Goal: Information Seeking & Learning: Find specific fact

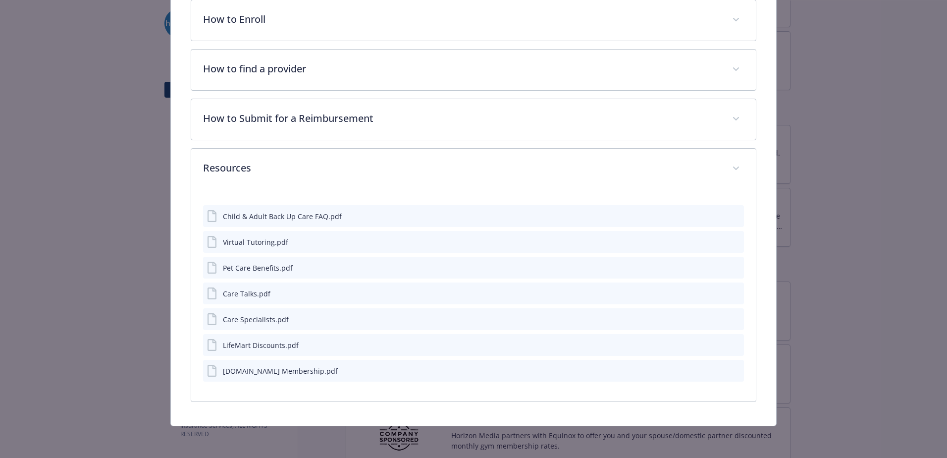
scroll to position [456, 0]
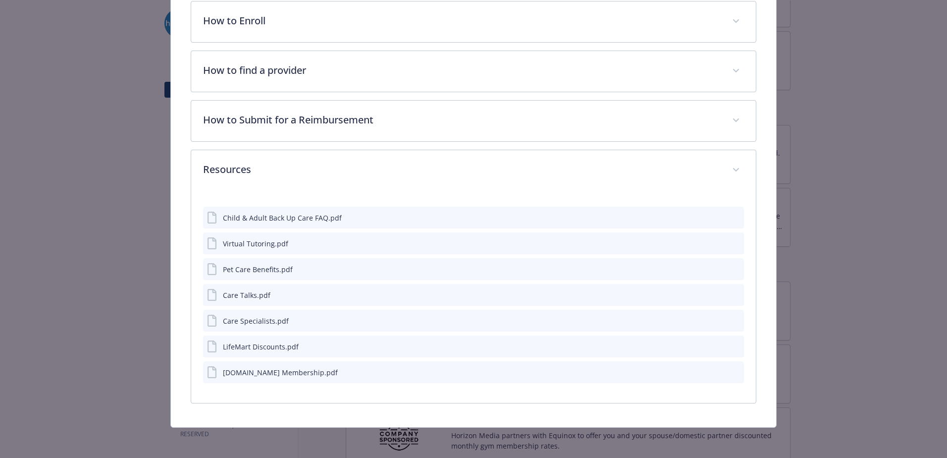
click at [280, 245] on div "Virtual Tutoring.pdf" at bounding box center [255, 243] width 65 height 10
click at [236, 345] on div "LifeMart Discounts.pdf" at bounding box center [261, 346] width 76 height 10
click at [730, 344] on icon "preview file" at bounding box center [734, 345] width 9 height 7
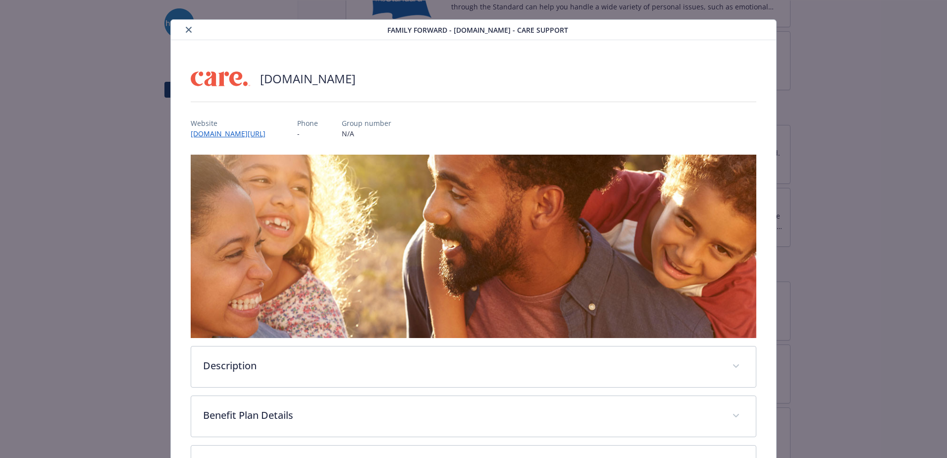
scroll to position [0, 0]
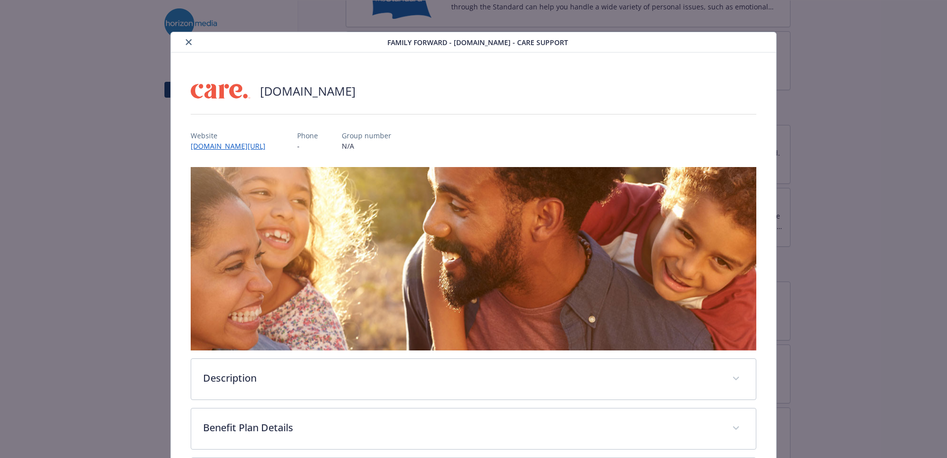
drag, startPoint x: 842, startPoint y: 97, endPoint x: 842, endPoint y: 87, distance: 9.4
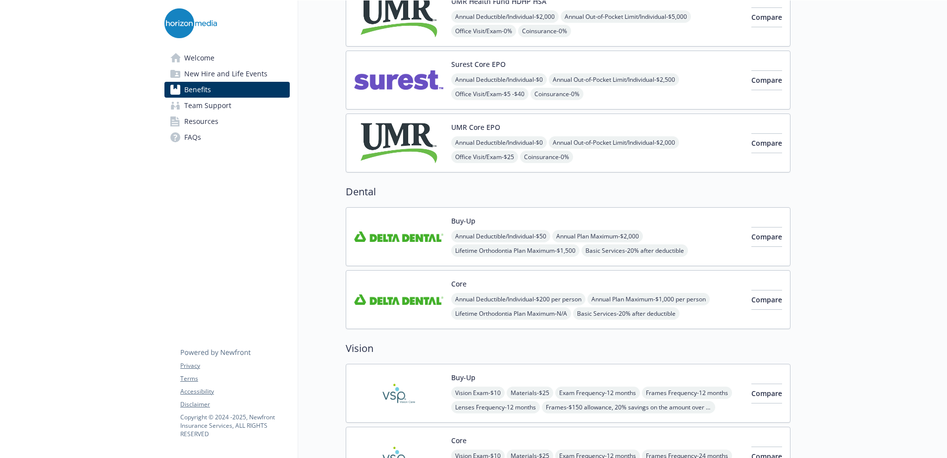
scroll to position [198, 0]
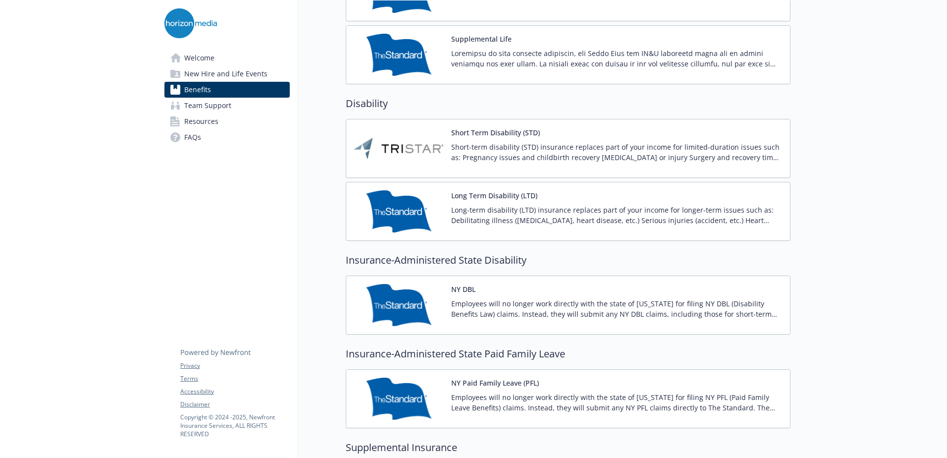
click at [391, 140] on img at bounding box center [398, 148] width 89 height 42
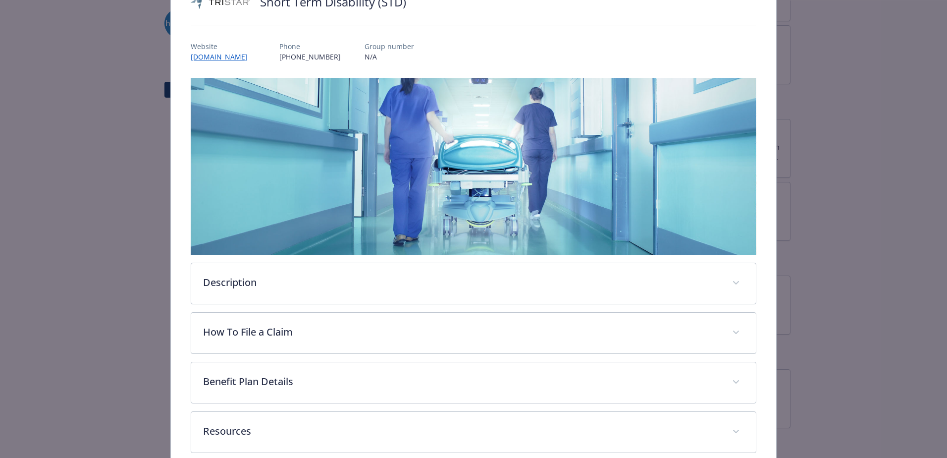
scroll to position [99, 0]
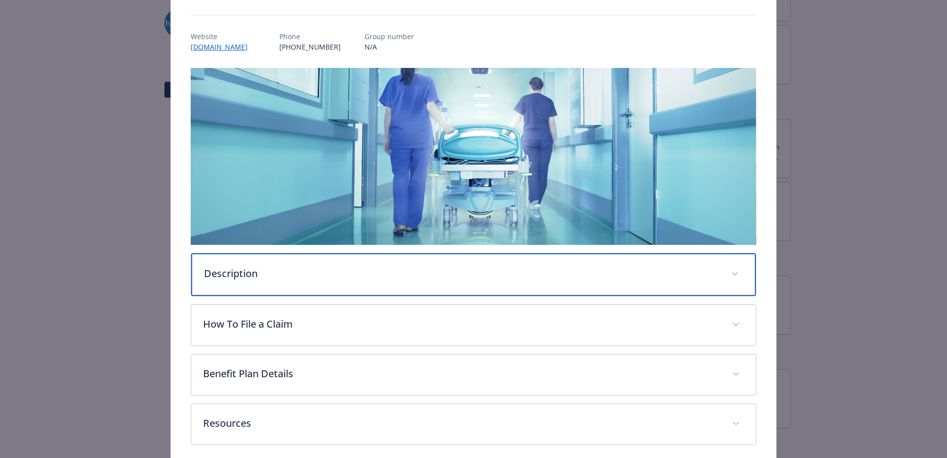
click at [315, 266] on p "Description" at bounding box center [461, 273] width 515 height 15
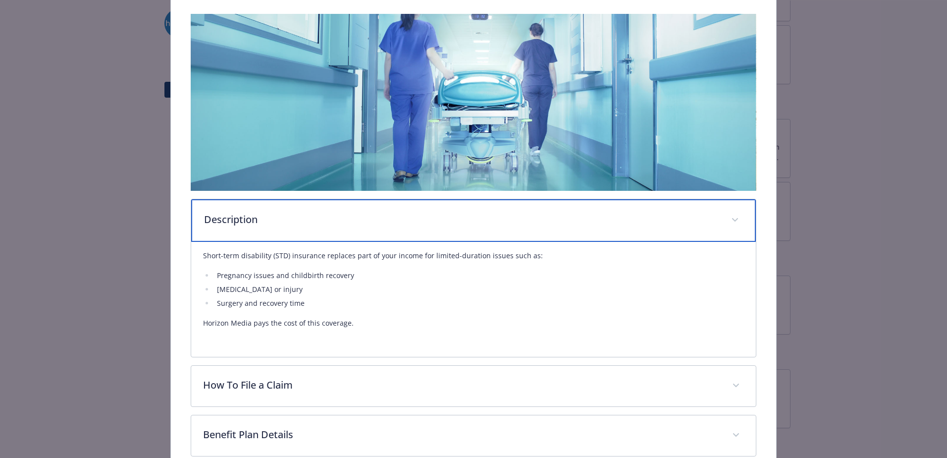
scroll to position [256, 0]
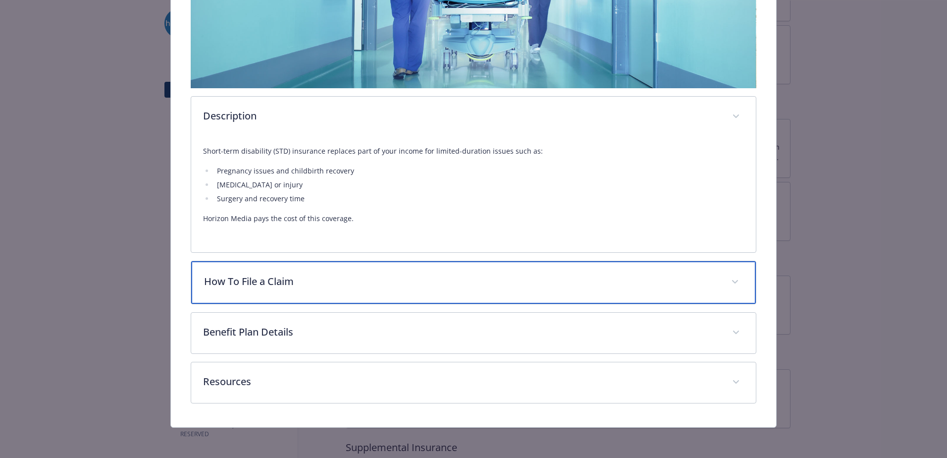
click at [338, 294] on div "How To File a Claim" at bounding box center [473, 282] width 565 height 43
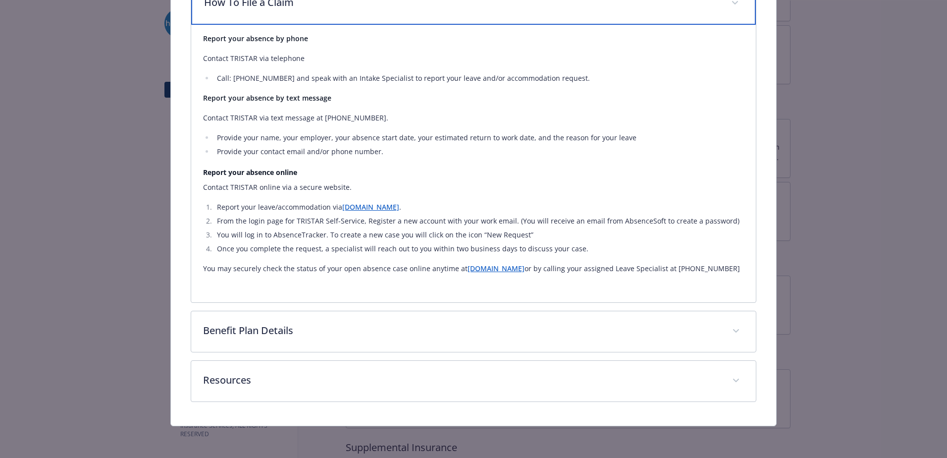
scroll to position [545, 0]
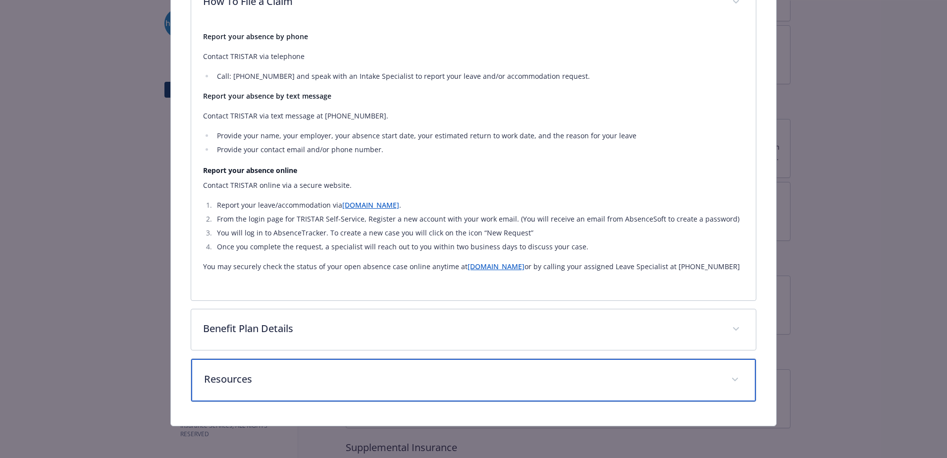
click at [287, 374] on p "Resources" at bounding box center [461, 379] width 515 height 15
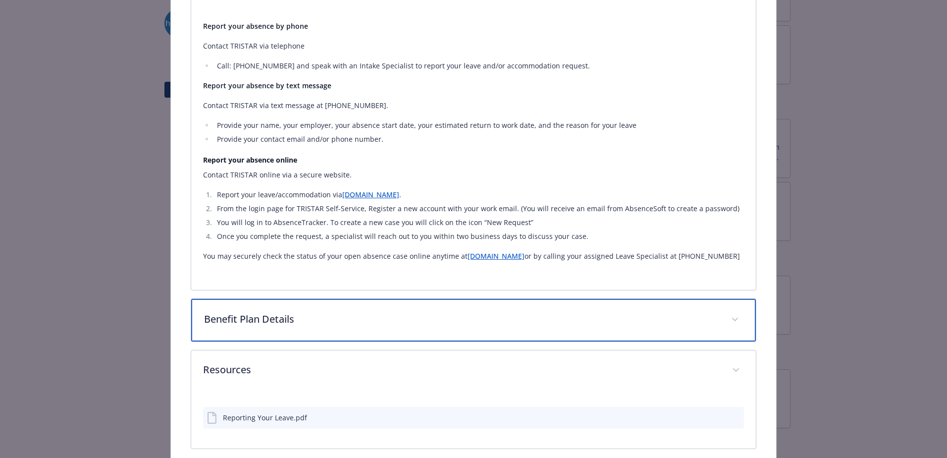
click at [317, 324] on p "Benefit Plan Details" at bounding box center [461, 319] width 515 height 15
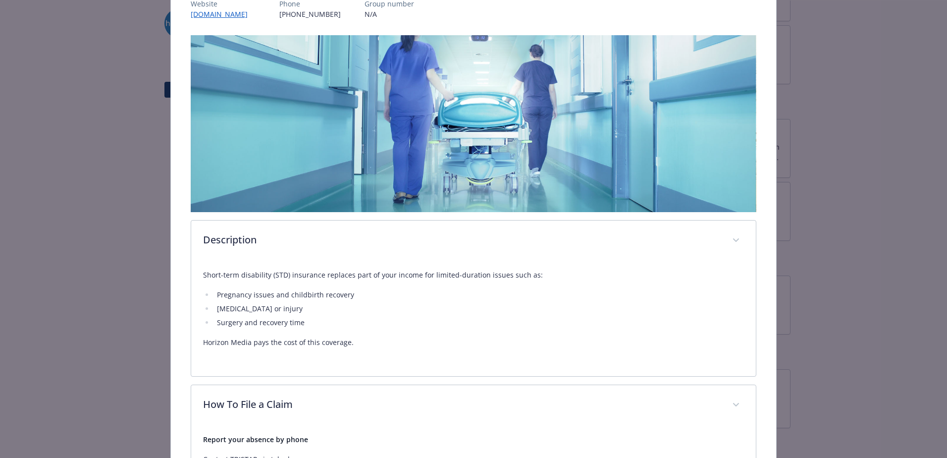
scroll to position [0, 0]
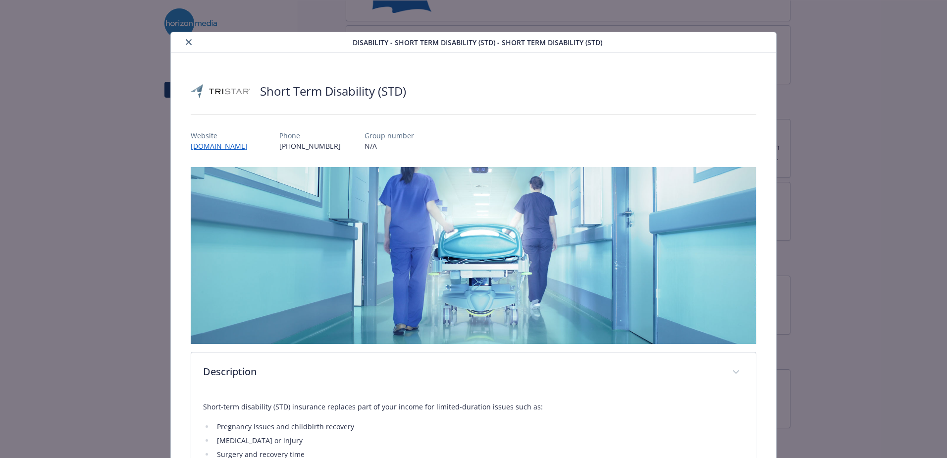
click at [186, 41] on icon "close" at bounding box center [189, 42] width 6 height 6
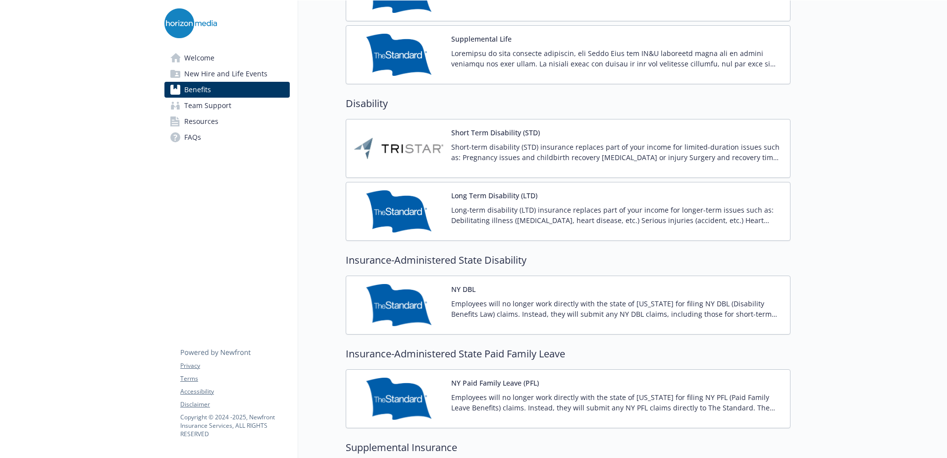
scroll to position [743, 0]
click at [212, 122] on span "Resources" at bounding box center [201, 121] width 34 height 16
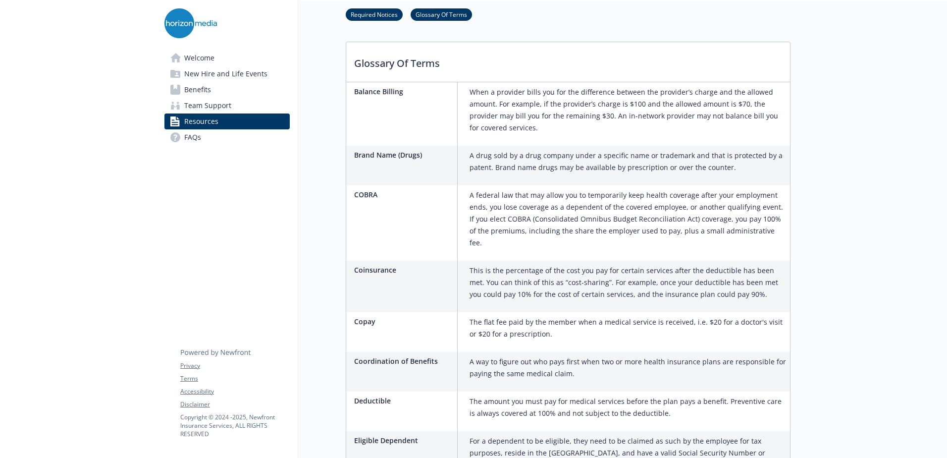
scroll to position [1189, 0]
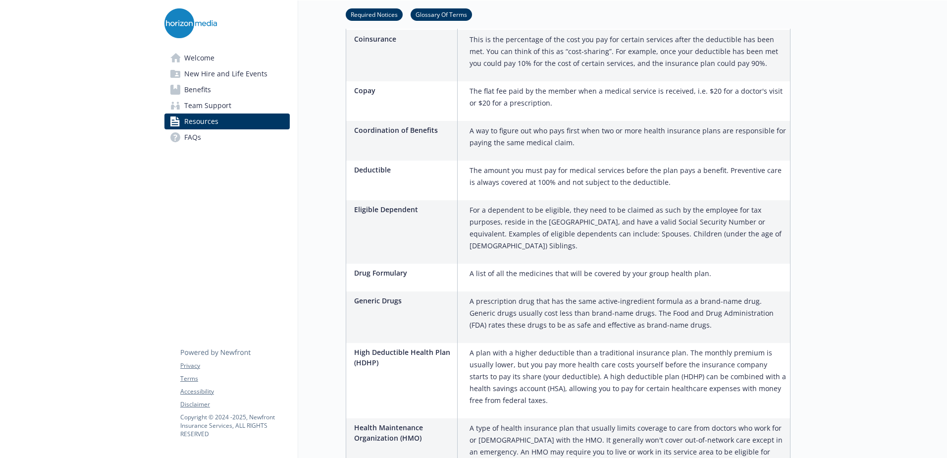
click at [220, 86] on link "Benefits" at bounding box center [226, 90] width 125 height 16
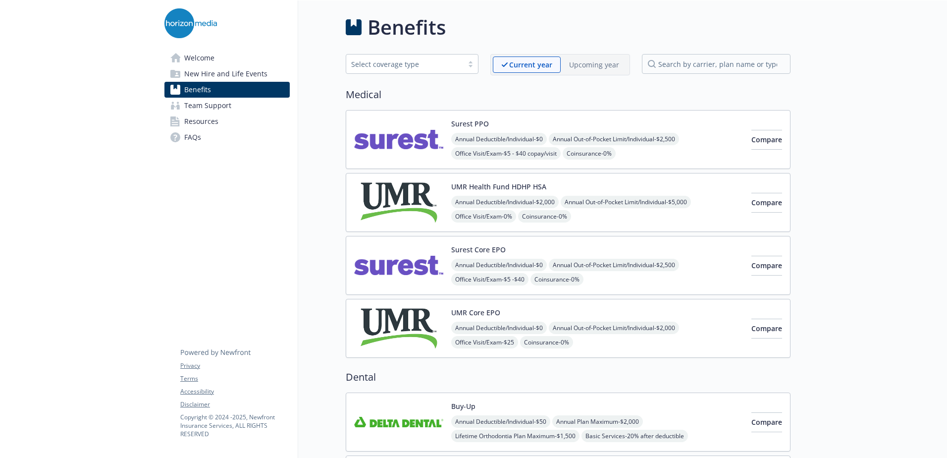
click at [217, 52] on link "Welcome" at bounding box center [226, 58] width 125 height 16
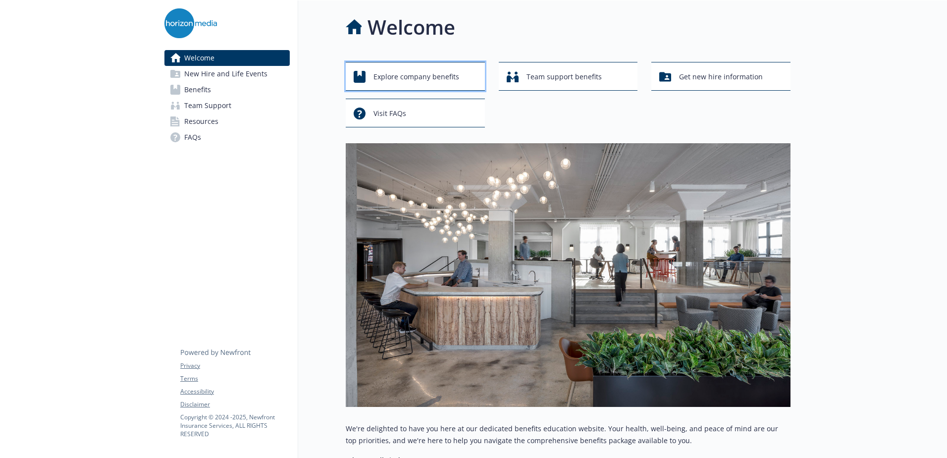
click at [407, 86] on span "Explore company benefits" at bounding box center [417, 76] width 86 height 19
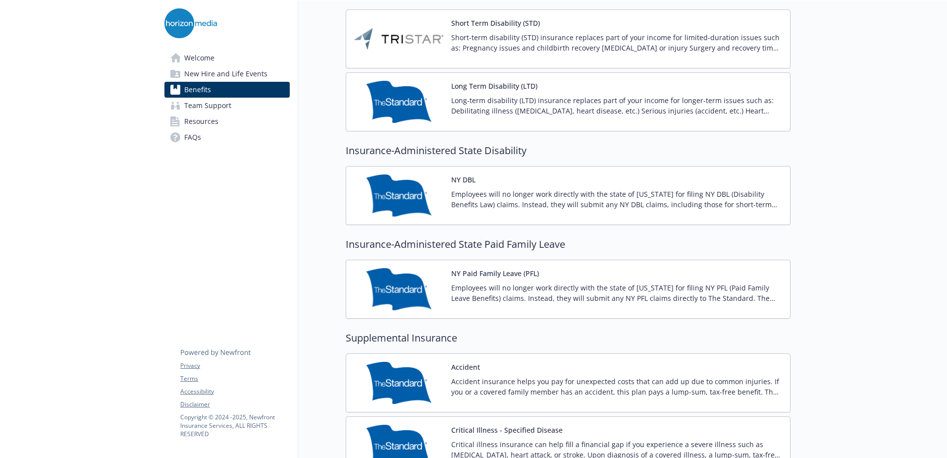
scroll to position [892, 0]
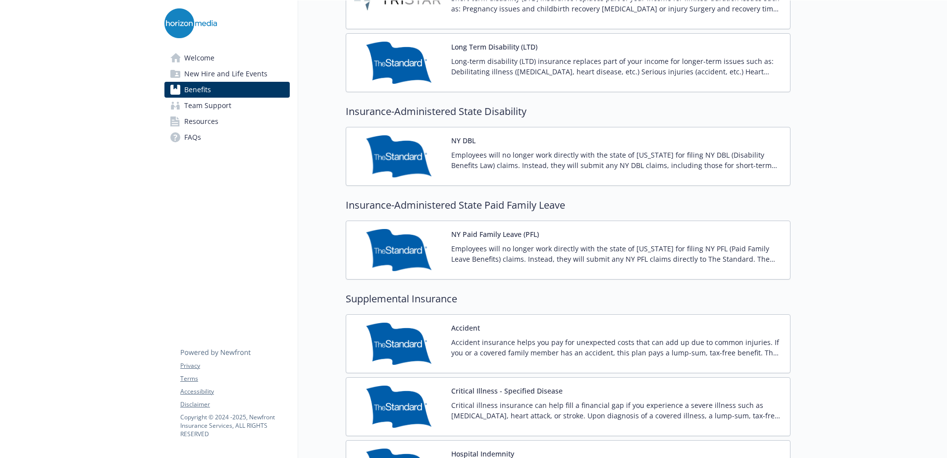
click at [406, 247] on img at bounding box center [398, 250] width 89 height 42
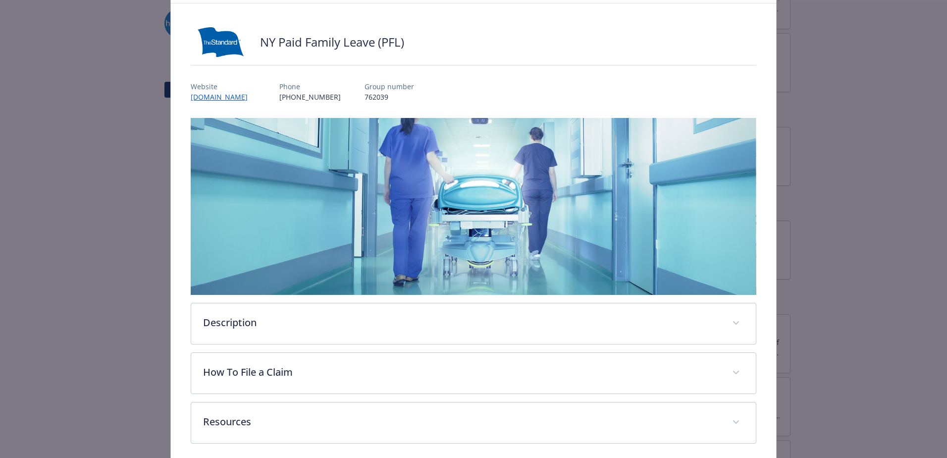
scroll to position [89, 0]
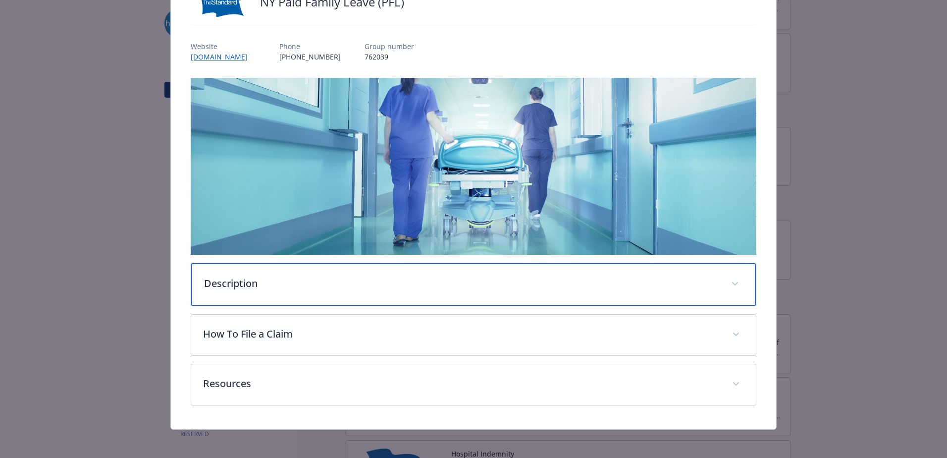
click at [266, 293] on div "Description" at bounding box center [473, 284] width 565 height 43
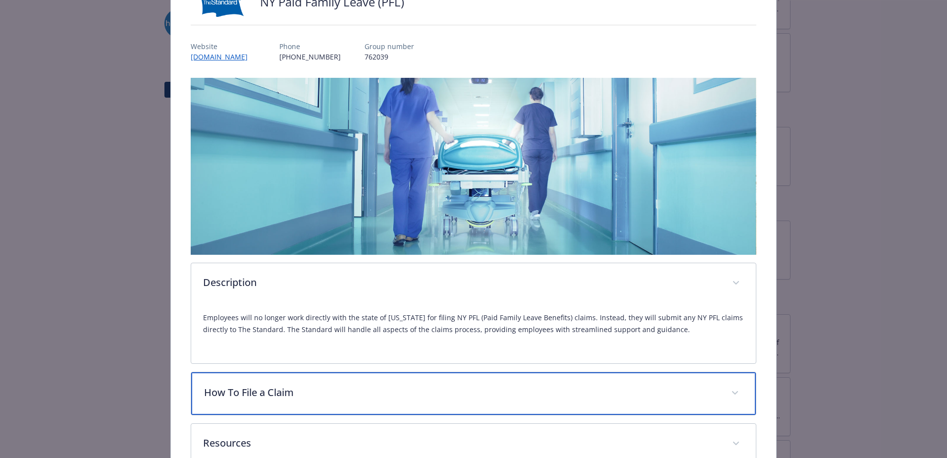
click at [262, 388] on p "How To File a Claim" at bounding box center [461, 392] width 515 height 15
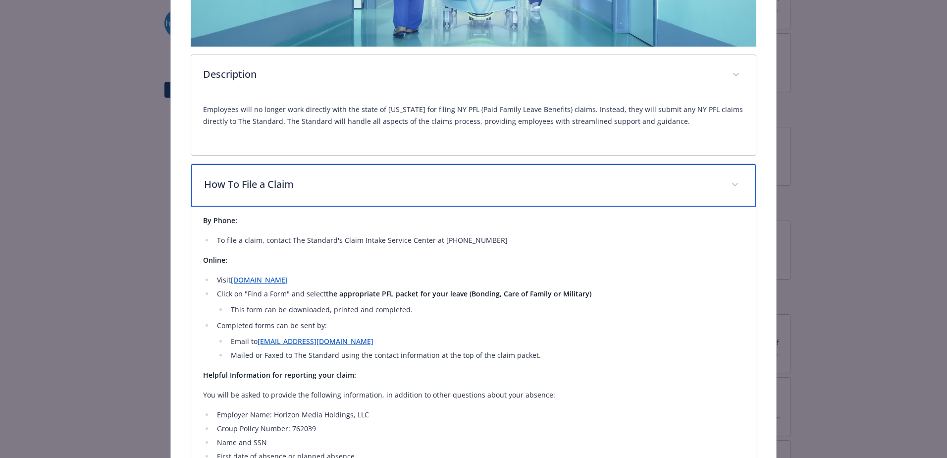
scroll to position [462, 0]
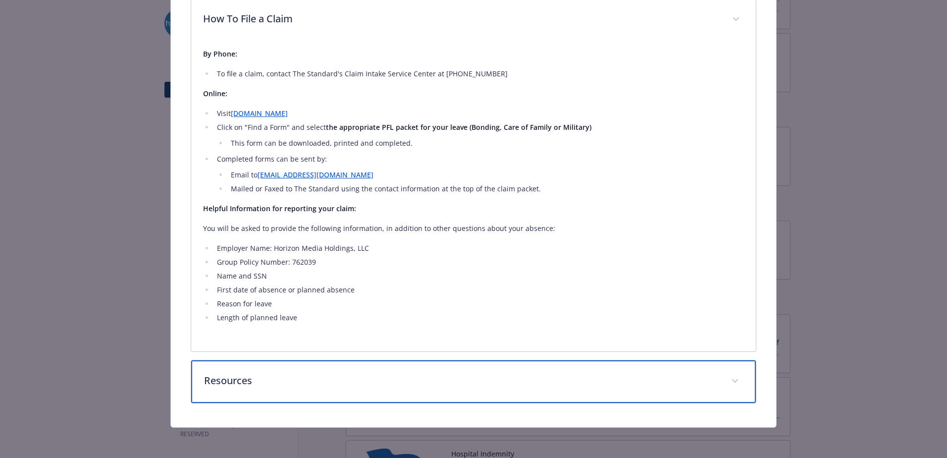
click at [253, 385] on p "Resources" at bounding box center [461, 380] width 515 height 15
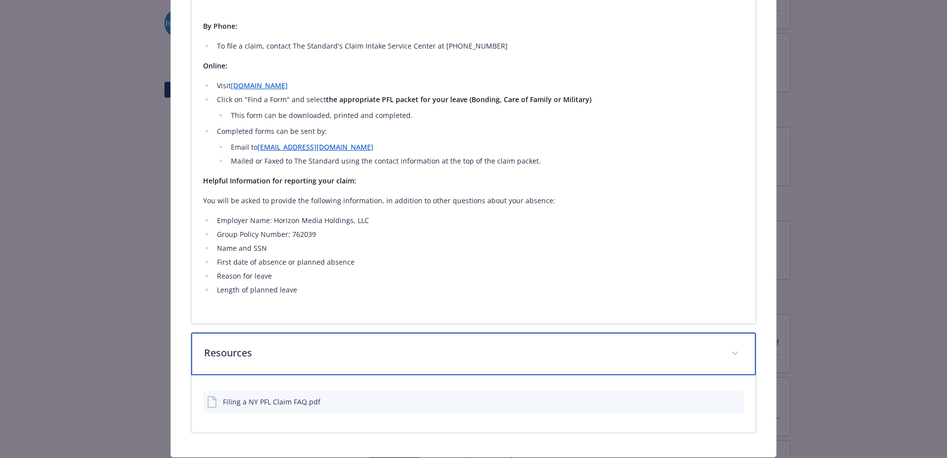
scroll to position [519, 0]
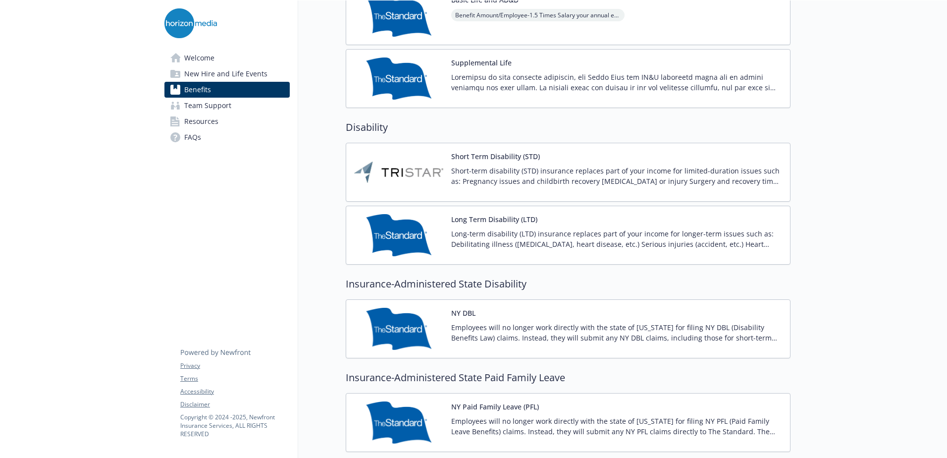
scroll to position [653, 0]
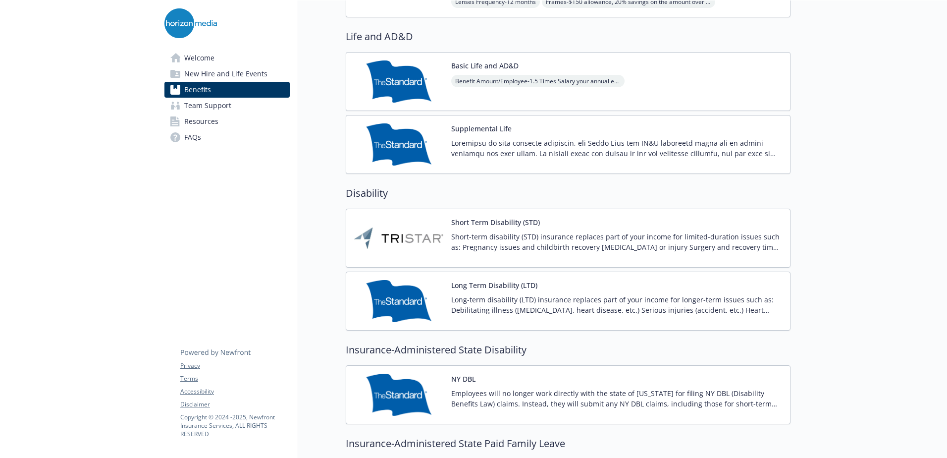
click at [216, 108] on span "Team Support" at bounding box center [207, 106] width 47 height 16
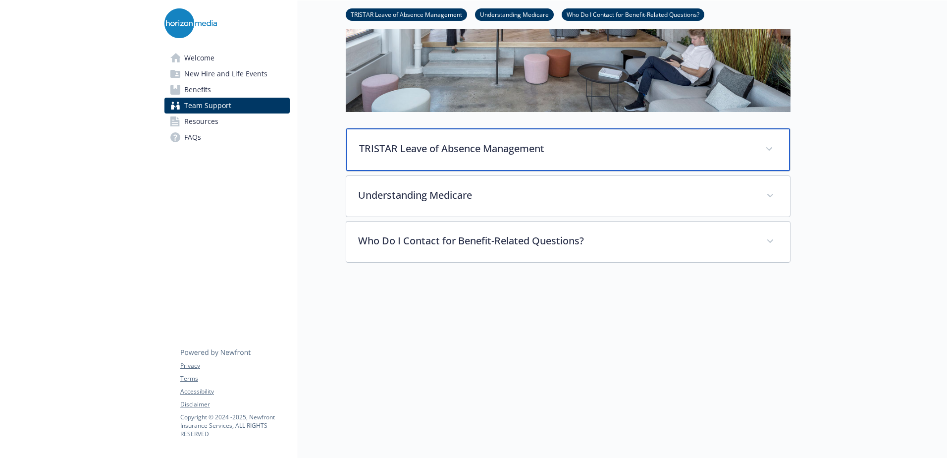
scroll to position [238, 0]
click at [494, 145] on p "TRISTAR Leave of Absence Management" at bounding box center [556, 148] width 394 height 15
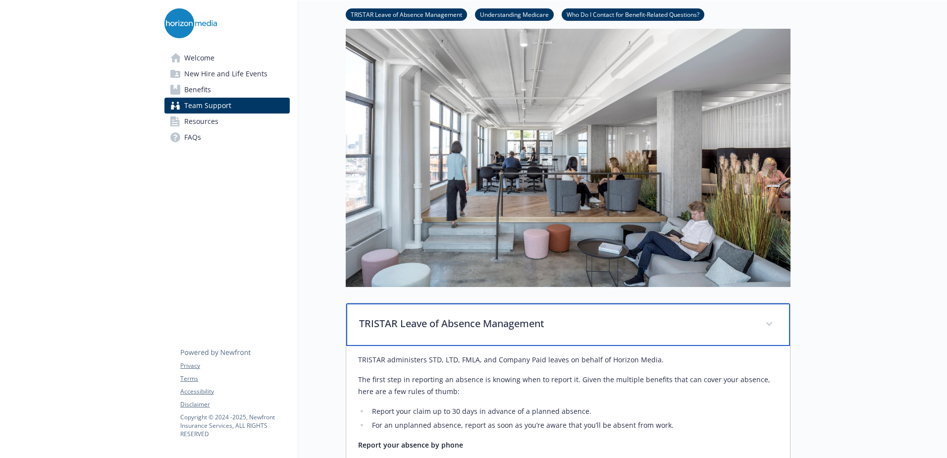
scroll to position [0, 0]
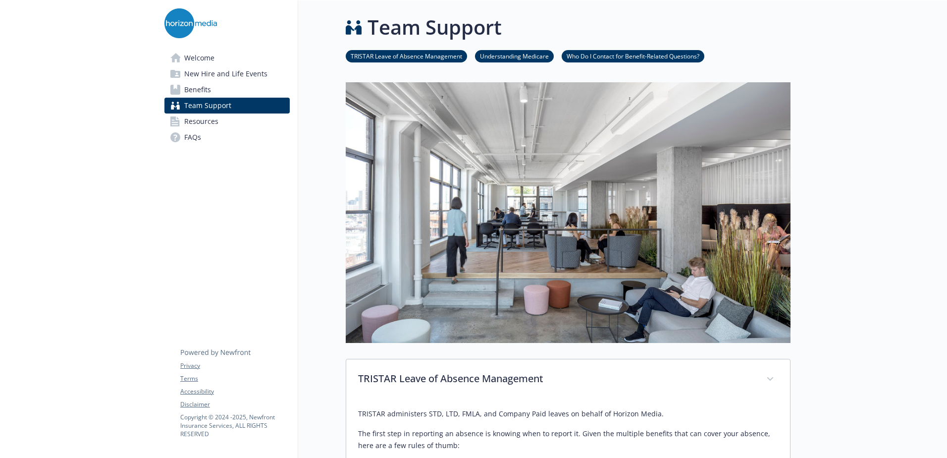
click at [227, 90] on link "Benefits" at bounding box center [226, 90] width 125 height 16
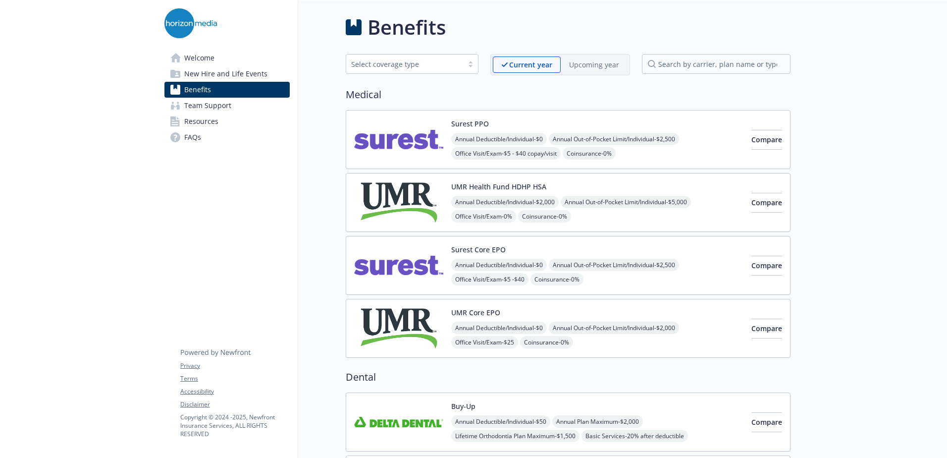
click at [221, 62] on link "Welcome" at bounding box center [226, 58] width 125 height 16
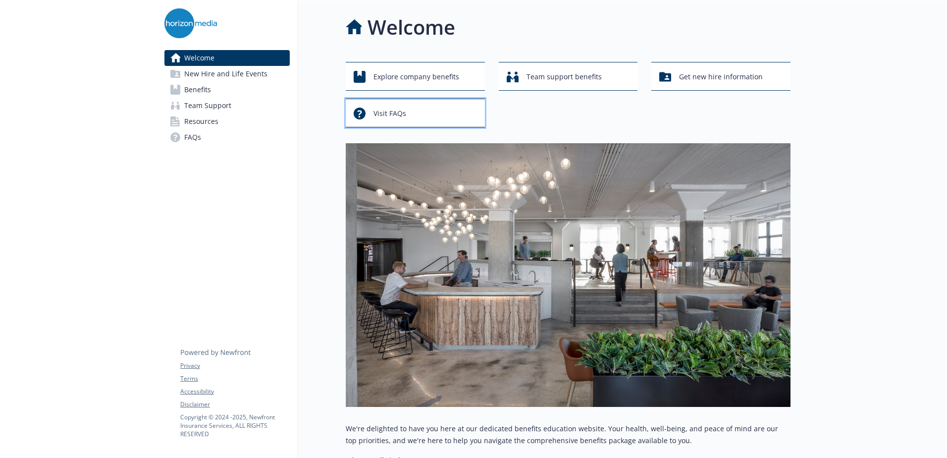
click at [409, 113] on div "Visit FAQs" at bounding box center [417, 113] width 126 height 19
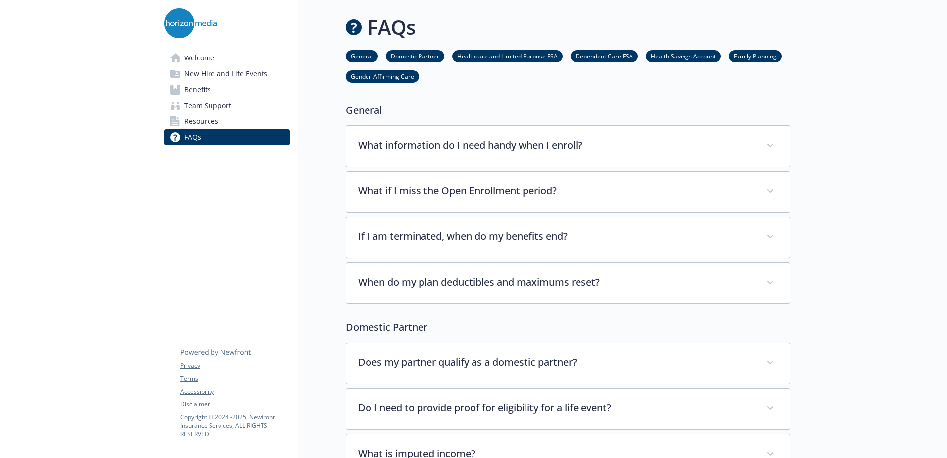
click at [749, 56] on link "Family Planning" at bounding box center [755, 55] width 53 height 9
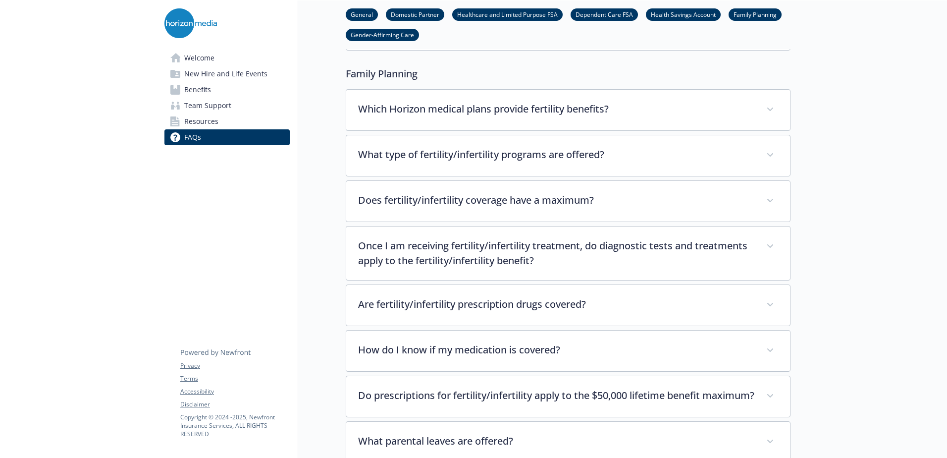
scroll to position [2470, 7]
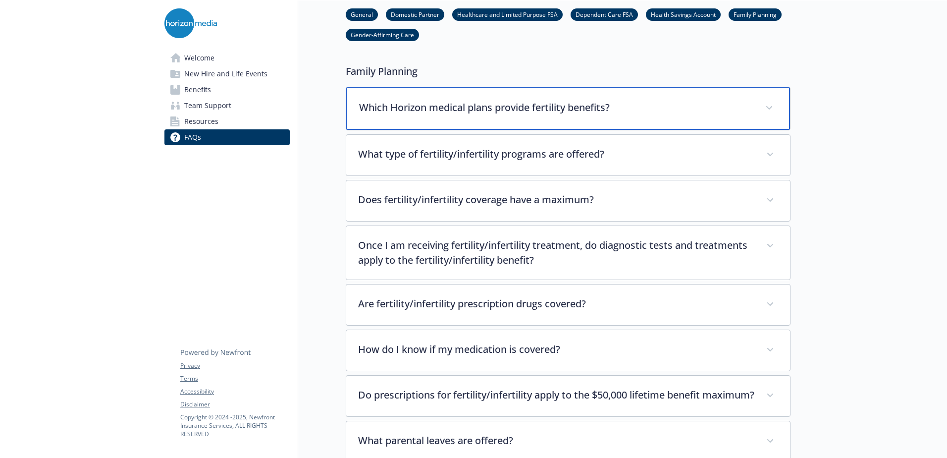
click at [557, 100] on p "Which Horizon medical plans provide fertility benefits?" at bounding box center [556, 107] width 394 height 15
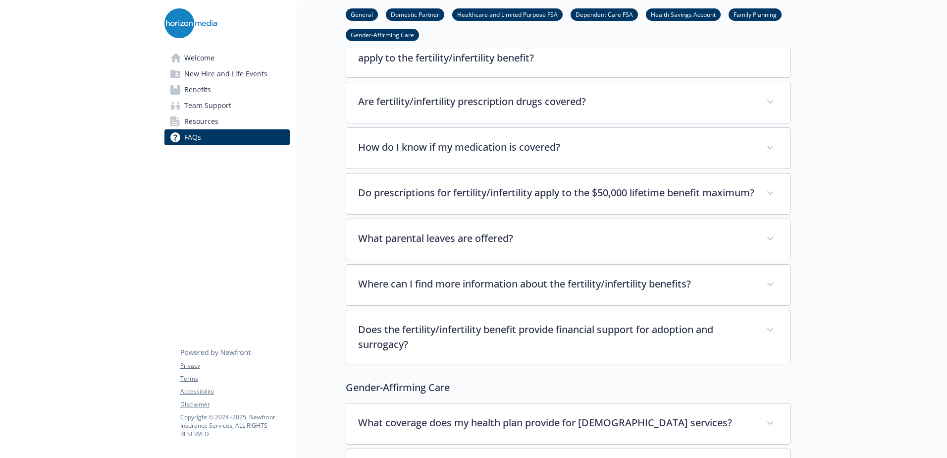
scroll to position [2767, 7]
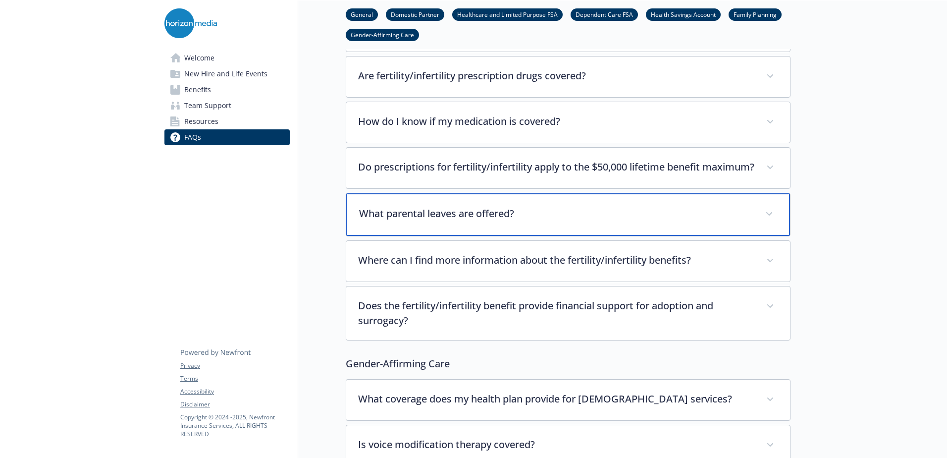
click at [553, 206] on p "What parental leaves are offered?" at bounding box center [556, 213] width 394 height 15
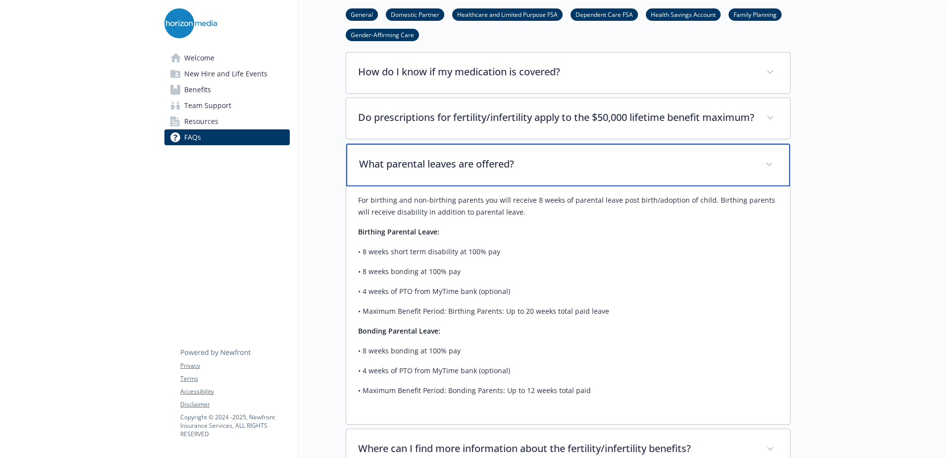
scroll to position [2867, 7]
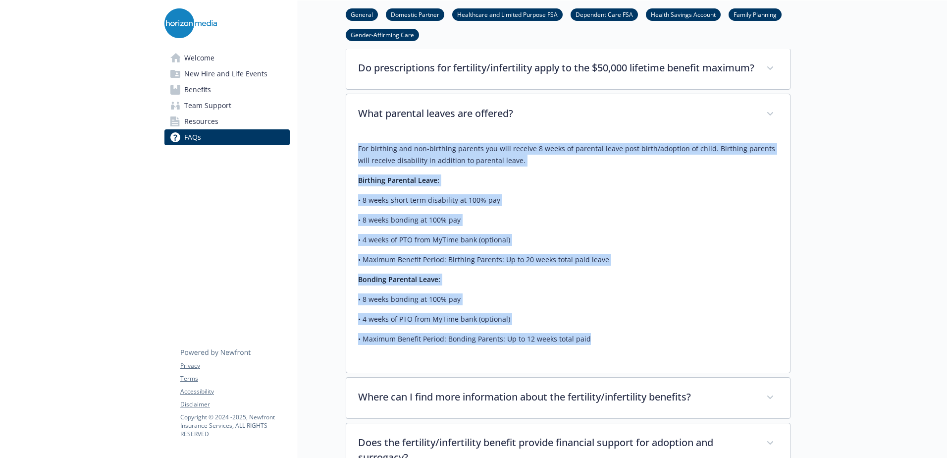
drag, startPoint x: 352, startPoint y: 137, endPoint x: 600, endPoint y: 328, distance: 313.7
click at [600, 328] on div "For birthing and non-birthing parents you will receive 8 weeks of parental leav…" at bounding box center [568, 244] width 420 height 202
copy div "For birthing and non-birthing parents you will receive 8 weeks of parental leav…"
